Goal: Information Seeking & Learning: Learn about a topic

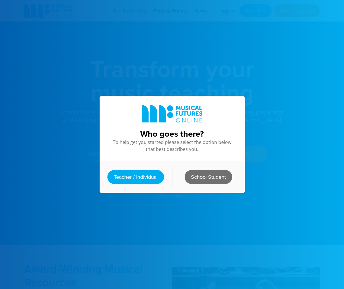
click at [206, 170] on link "School Student" at bounding box center [208, 177] width 48 height 14
